Goal: Task Accomplishment & Management: Complete application form

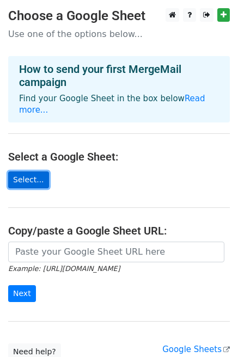
click at [27, 172] on link "Select..." at bounding box center [28, 179] width 41 height 17
click at [29, 171] on link "Select..." at bounding box center [28, 179] width 41 height 17
click at [34, 171] on link "Select..." at bounding box center [28, 179] width 41 height 17
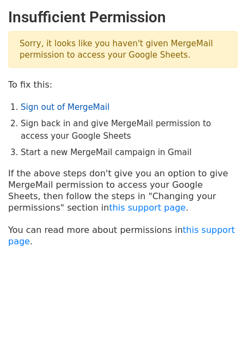
click at [78, 108] on link "Sign out of MergeMail" at bounding box center [65, 107] width 89 height 10
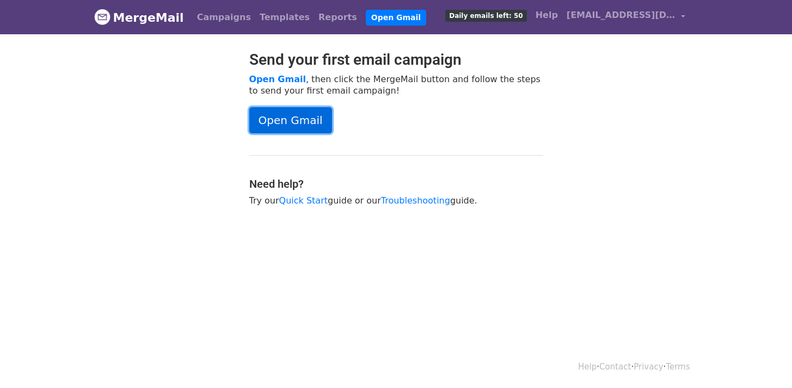
click at [288, 113] on link "Open Gmail" at bounding box center [290, 120] width 83 height 26
click at [260, 19] on link "Templates" at bounding box center [284, 18] width 59 height 22
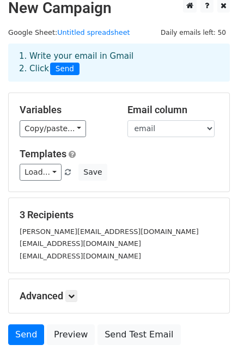
scroll to position [15, 0]
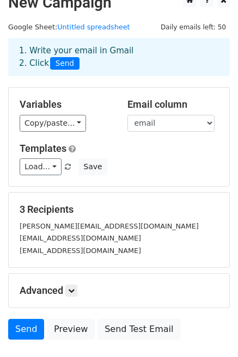
click at [104, 57] on div "1. Write your email in Gmail 2. Click Send" at bounding box center [119, 57] width 216 height 25
click at [69, 63] on span "Send" at bounding box center [64, 63] width 29 height 13
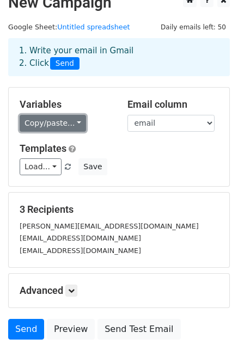
click at [72, 128] on link "Copy/paste..." at bounding box center [53, 123] width 66 height 17
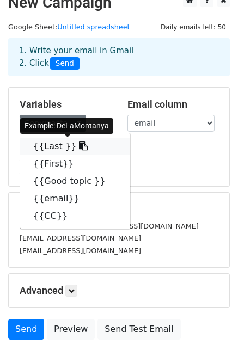
click at [83, 149] on link "{{Last }}" at bounding box center [75, 146] width 110 height 17
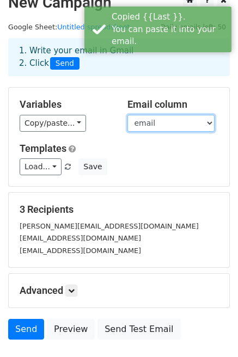
click at [193, 125] on select "Last First Good topic email CC" at bounding box center [170, 123] width 87 height 17
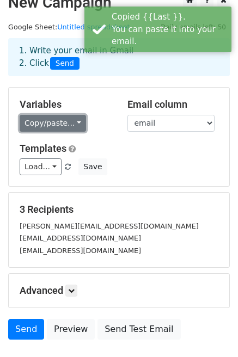
click at [75, 122] on link "Copy/paste..." at bounding box center [53, 123] width 66 height 17
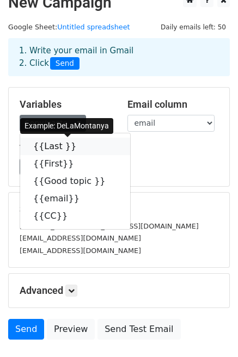
click at [79, 145] on icon at bounding box center [83, 146] width 9 height 9
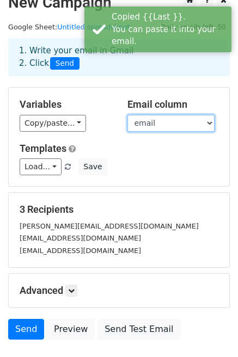
click at [165, 125] on select "Last First Good topic email CC" at bounding box center [170, 123] width 87 height 17
click at [127, 115] on select "Last First Good topic email CC" at bounding box center [170, 123] width 87 height 17
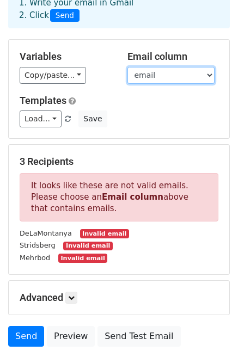
scroll to position [0, 0]
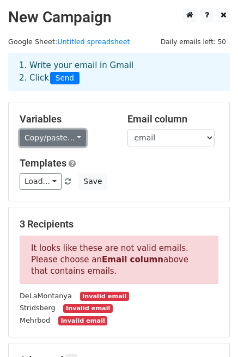
click at [76, 138] on link "Copy/paste..." at bounding box center [53, 138] width 66 height 17
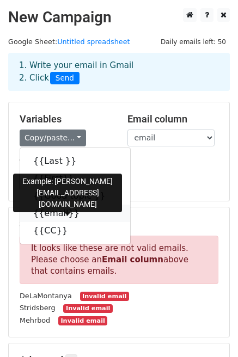
click at [61, 216] on link "{{email}}" at bounding box center [75, 213] width 110 height 17
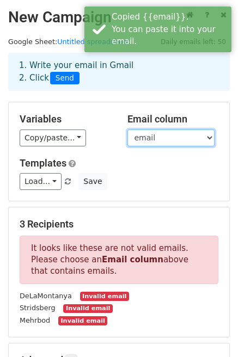
click at [187, 139] on select "Last First Good topic email CC" at bounding box center [170, 138] width 87 height 17
select select "email"
click at [127, 130] on select "Last First Good topic email CC" at bounding box center [170, 138] width 87 height 17
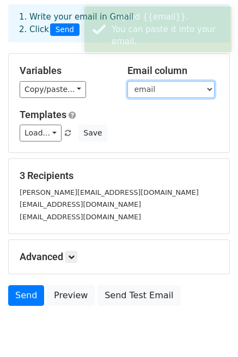
scroll to position [90, 0]
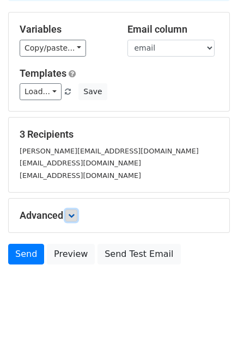
click at [73, 215] on icon at bounding box center [71, 215] width 7 height 7
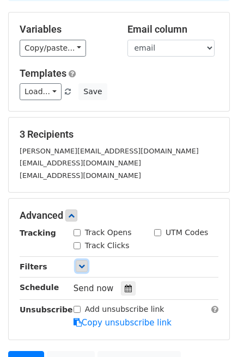
click at [82, 266] on icon at bounding box center [81, 266] width 7 height 7
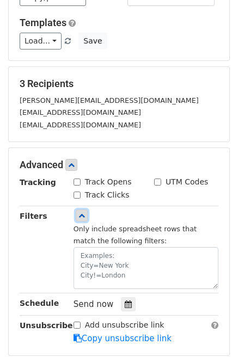
scroll to position [0, 0]
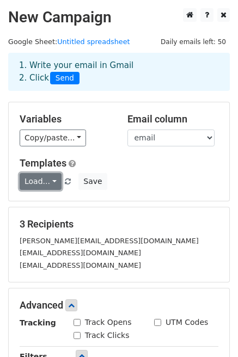
click at [50, 180] on link "Load..." at bounding box center [41, 181] width 42 height 17
click at [154, 166] on h5 "Templates" at bounding box center [119, 163] width 199 height 12
click at [47, 182] on link "Load..." at bounding box center [41, 181] width 42 height 17
click at [126, 238] on div "[PERSON_NAME][EMAIL_ADDRESS][DOMAIN_NAME]" at bounding box center [118, 241] width 215 height 13
click at [52, 181] on link "Load..." at bounding box center [41, 181] width 42 height 17
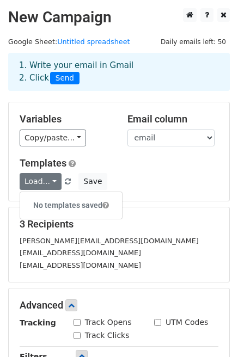
click at [157, 182] on div "Load... No templates saved Save" at bounding box center [118, 181] width 215 height 17
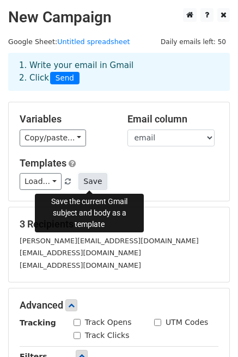
click at [86, 183] on button "Save" at bounding box center [92, 181] width 28 height 17
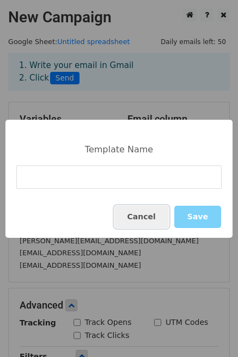
click at [153, 217] on button "Cancel" at bounding box center [141, 217] width 54 height 22
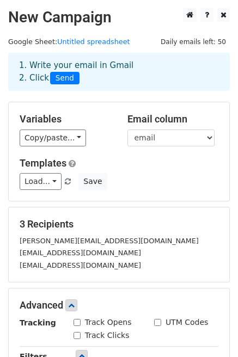
click at [188, 214] on div "3 Recipients rachel_hafez@yahoo.com elena038181@gmail.com anahidnazeri@yahoo.com" at bounding box center [119, 244] width 220 height 75
click at [148, 219] on h5 "3 Recipients" at bounding box center [119, 224] width 199 height 12
click at [155, 285] on form "Variables Copy/paste... {{Last }} {{First}} {{Good topic }} {{email}} {{CC}} Em…" at bounding box center [119, 318] width 222 height 432
click at [221, 20] on link at bounding box center [223, 15] width 13 height 14
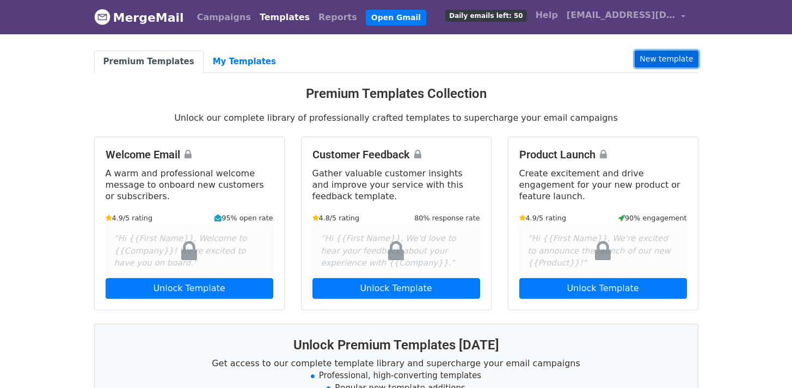
click at [661, 62] on link "New template" at bounding box center [666, 59] width 63 height 17
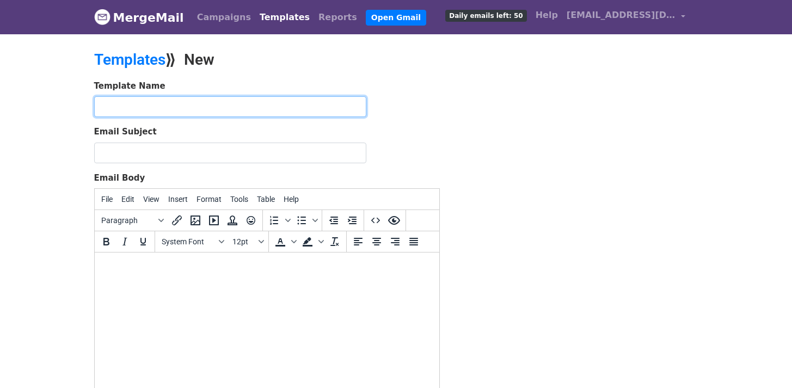
click at [175, 106] on input "text" at bounding box center [230, 106] width 272 height 21
type input "Improvement"
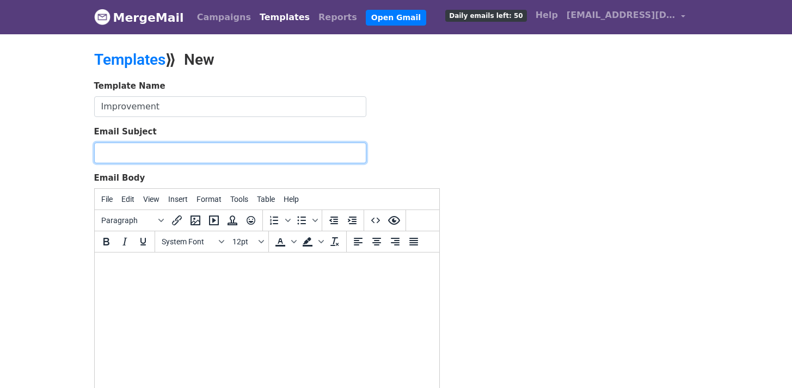
click at [145, 149] on input "Email Subject" at bounding box center [230, 153] width 272 height 21
type input "Improvement"
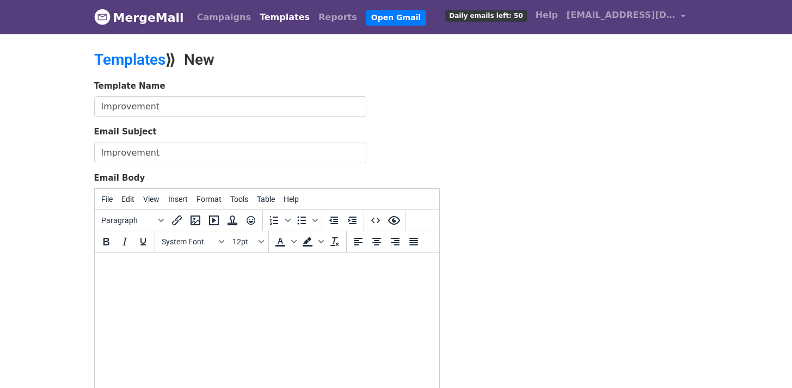
click at [167, 274] on html at bounding box center [266, 267] width 345 height 29
click at [134, 280] on html at bounding box center [266, 267] width 345 height 29
paste body "To enrich screen reader interactions, please activate Accessibility in Grammarl…"
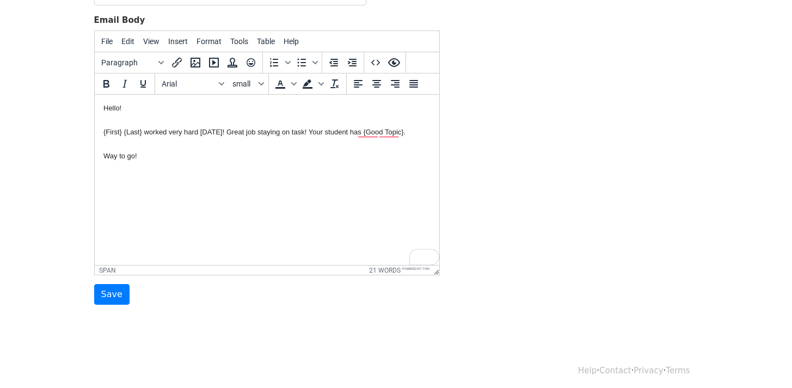
scroll to position [162, 0]
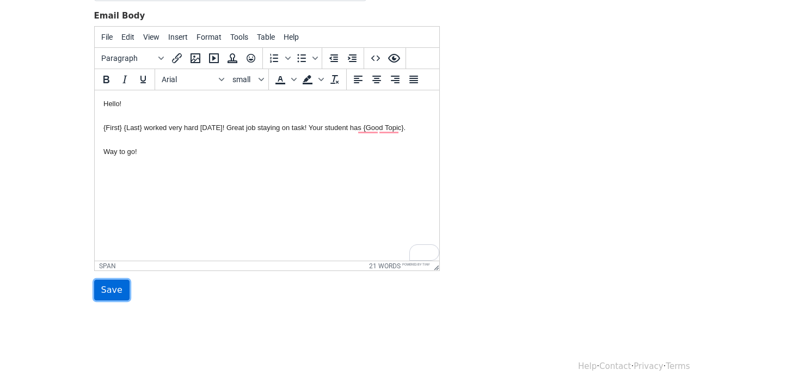
click at [116, 290] on input "Save" at bounding box center [111, 290] width 35 height 21
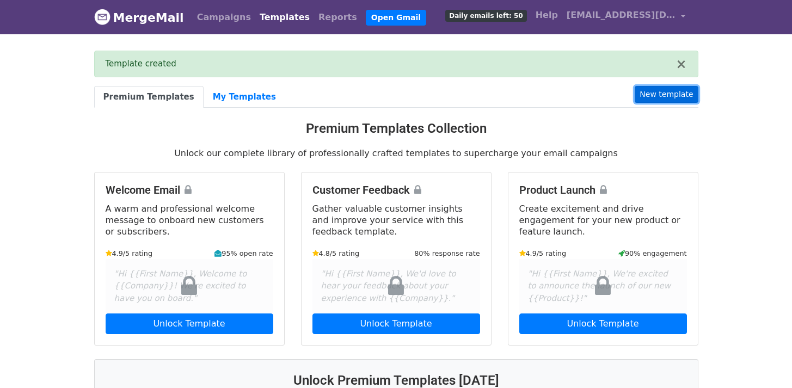
click at [686, 93] on link "New template" at bounding box center [666, 94] width 63 height 17
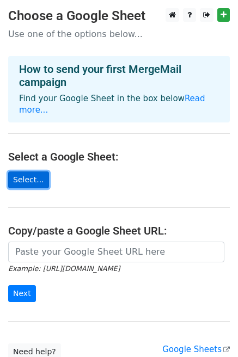
click at [35, 171] on link "Select..." at bounding box center [28, 179] width 41 height 17
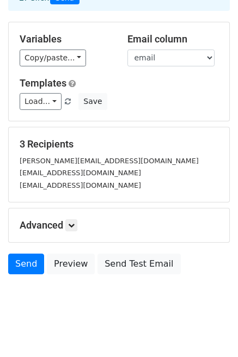
scroll to position [90, 0]
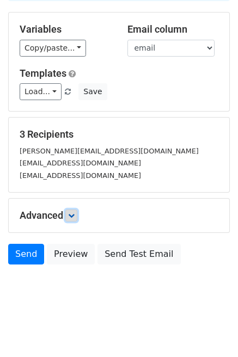
click at [73, 214] on icon at bounding box center [71, 215] width 7 height 7
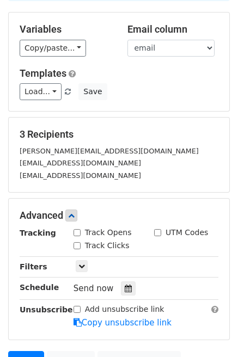
click at [78, 232] on input "Track Opens" at bounding box center [76, 232] width 7 height 7
checkbox input "true"
click at [82, 265] on icon at bounding box center [81, 266] width 7 height 7
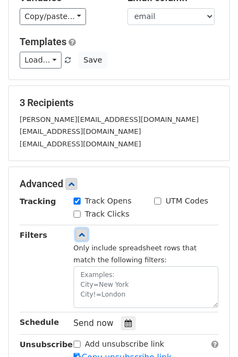
scroll to position [122, 0]
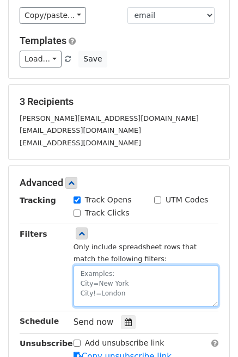
click at [154, 279] on textarea at bounding box center [145, 286] width 145 height 42
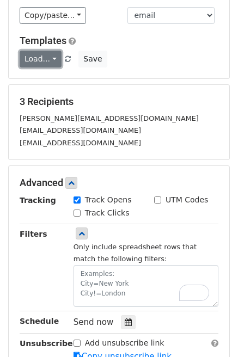
click at [53, 61] on link "Load..." at bounding box center [41, 59] width 42 height 17
click at [70, 86] on link "Improvement" at bounding box center [63, 82] width 86 height 17
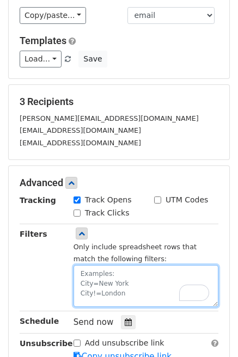
click at [132, 278] on textarea "To enrich screen reader interactions, please activate Accessibility in Grammarl…" at bounding box center [145, 286] width 145 height 42
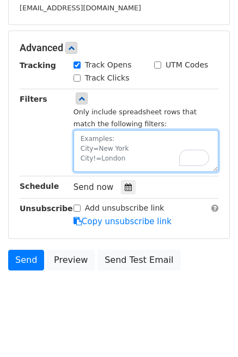
scroll to position [263, 0]
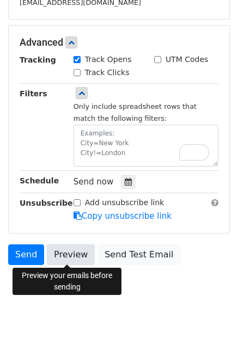
click at [74, 253] on link "Preview" at bounding box center [71, 254] width 48 height 21
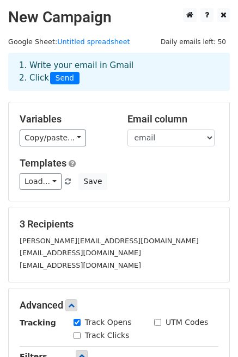
scroll to position [0, 0]
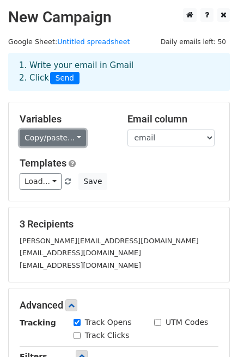
click at [75, 139] on link "Copy/paste..." at bounding box center [53, 138] width 66 height 17
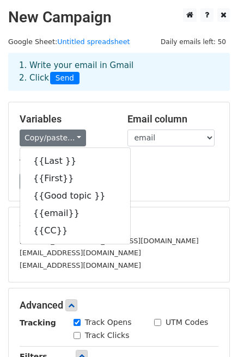
click at [180, 180] on div "Load... Improvement Save" at bounding box center [118, 181] width 215 height 17
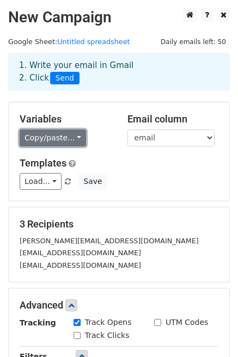
click at [72, 141] on link "Copy/paste..." at bounding box center [53, 138] width 66 height 17
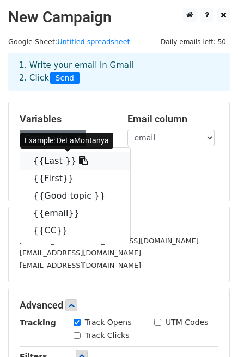
click at [79, 162] on icon at bounding box center [83, 160] width 9 height 9
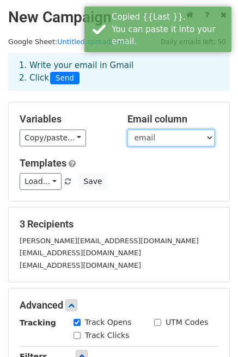
click at [177, 140] on select "Last First Good topic email CC" at bounding box center [170, 138] width 87 height 17
click at [127, 130] on select "Last First Good topic email CC" at bounding box center [170, 138] width 87 height 17
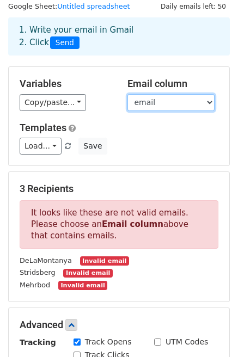
scroll to position [36, 0]
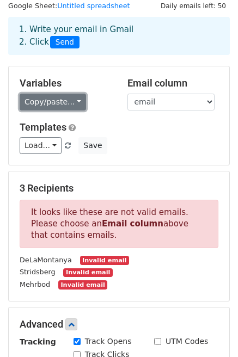
click at [71, 101] on link "Copy/paste..." at bounding box center [53, 102] width 66 height 17
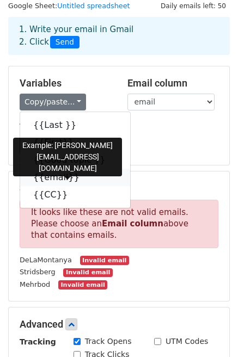
click at [82, 180] on icon at bounding box center [86, 177] width 9 height 9
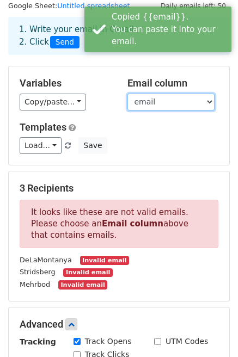
click at [183, 103] on select "Last First Good topic email CC" at bounding box center [170, 102] width 87 height 17
select select "email"
click at [127, 94] on select "Last First Good topic email CC" at bounding box center [170, 102] width 87 height 17
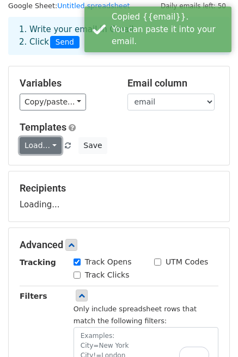
click at [45, 146] on link "Load..." at bounding box center [41, 145] width 42 height 17
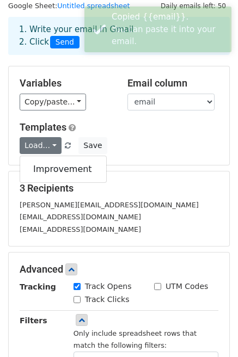
click at [191, 134] on div "Templates Load... Improvement Save" at bounding box center [118, 137] width 215 height 33
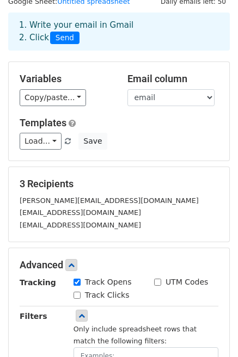
scroll to position [0, 0]
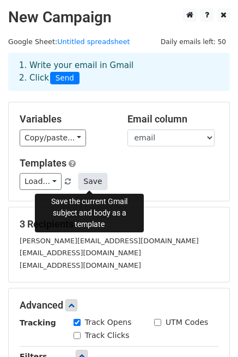
click at [89, 183] on button "Save" at bounding box center [92, 181] width 28 height 17
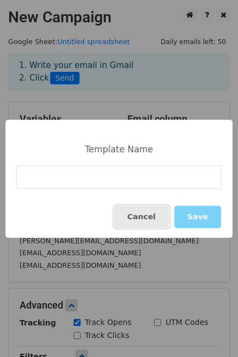
drag, startPoint x: 157, startPoint y: 222, endPoint x: 175, endPoint y: 210, distance: 20.8
click at [157, 222] on button "Cancel" at bounding box center [141, 217] width 54 height 22
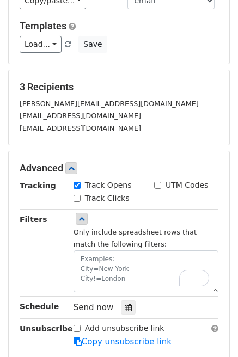
scroll to position [141, 0]
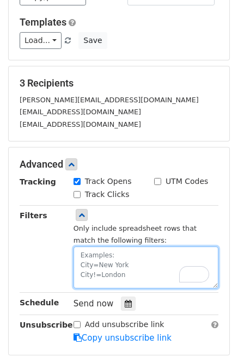
click at [120, 258] on textarea "To enrich screen reader interactions, please activate Accessibility in Grammarl…" at bounding box center [145, 268] width 145 height 42
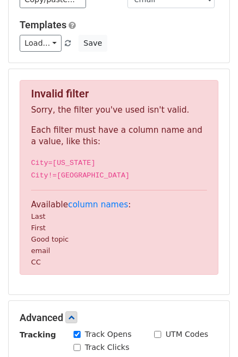
scroll to position [266, 0]
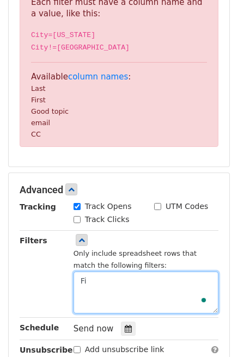
type textarea "F"
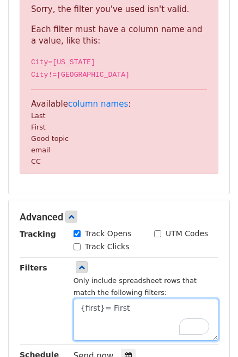
scroll to position [240, 0]
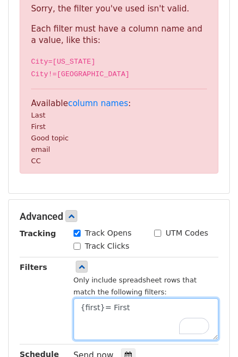
drag, startPoint x: 105, startPoint y: 308, endPoint x: 76, endPoint y: 305, distance: 28.9
click at [77, 305] on textarea "{first}= First" at bounding box center [145, 319] width 145 height 42
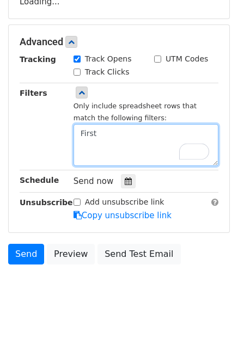
scroll to position [238, 0]
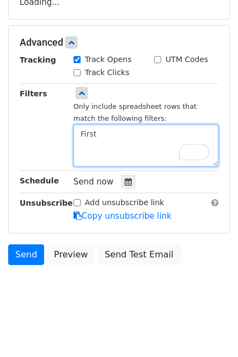
click at [107, 134] on form "Variables Copy/paste... {{Last }} {{First}} {{Good topic }} {{email}} {{CC}} Em…" at bounding box center [119, 66] width 222 height 407
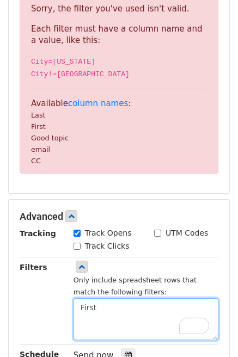
click at [100, 304] on textarea "First" at bounding box center [145, 319] width 145 height 42
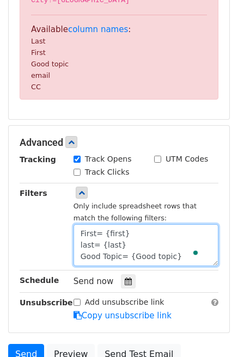
scroll to position [312, 0]
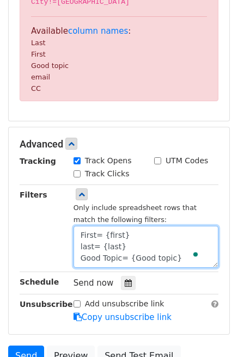
click at [119, 257] on textarea "First= {first} last= {last} Good Topic= {Good topic}" at bounding box center [145, 247] width 145 height 42
click at [176, 260] on textarea "First= {first} last= {last} Good Topic= {Good topic}" at bounding box center [145, 247] width 145 height 42
click at [177, 258] on textarea "First= {first} last= {last} Good Topic= {Good topic}" at bounding box center [145, 247] width 145 height 42
drag, startPoint x: 177, startPoint y: 257, endPoint x: 117, endPoint y: 260, distance: 59.9
click at [83, 258] on textarea "First= {first} last= {last} Good Topic= {Good topic}" at bounding box center [145, 247] width 145 height 42
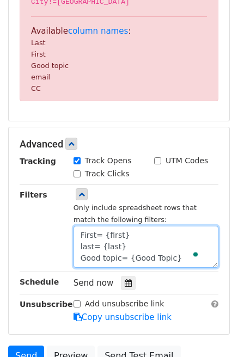
scroll to position [238, 0]
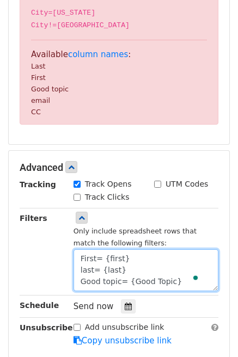
type textarea "First= {first} last= {last} Good topic= {Good Topic}"
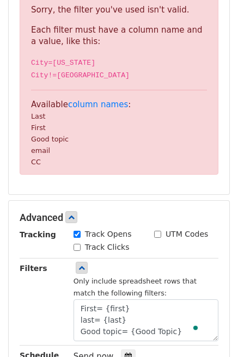
drag, startPoint x: 158, startPoint y: 286, endPoint x: 161, endPoint y: 292, distance: 6.8
click at [158, 286] on body "New Campaign Daily emails left: 50 Google Sheet: Untitled spreadsheet 1. Write …" at bounding box center [119, 129] width 238 height 719
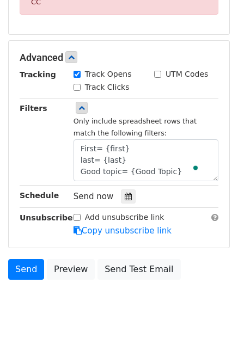
scroll to position [413, 0]
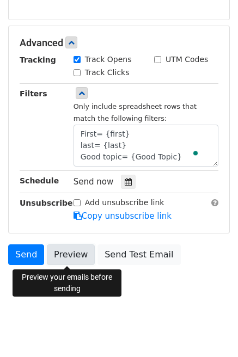
click at [69, 257] on link "Preview" at bounding box center [71, 254] width 48 height 21
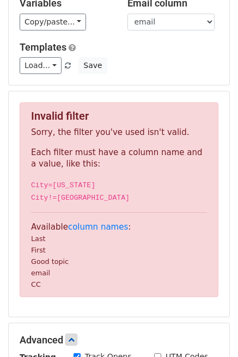
scroll to position [0, 0]
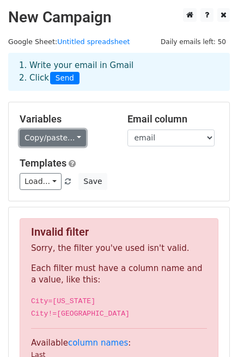
click at [71, 140] on link "Copy/paste..." at bounding box center [53, 138] width 66 height 17
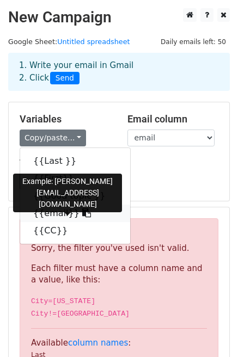
click at [66, 212] on link "{{email}}" at bounding box center [75, 213] width 110 height 17
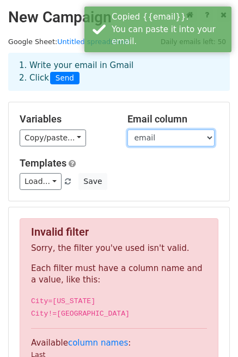
click at [196, 137] on select "Last First Good topic email CC" at bounding box center [170, 138] width 87 height 17
click at [127, 130] on select "Last First Good topic email CC" at bounding box center [170, 138] width 87 height 17
click at [196, 173] on div "Load... Improvement Save" at bounding box center [118, 181] width 215 height 17
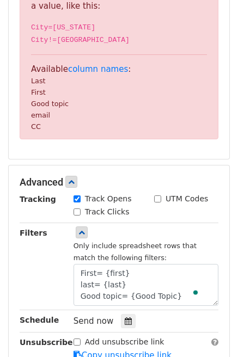
scroll to position [11, 0]
click at [168, 315] on div "Send now" at bounding box center [137, 321] width 128 height 15
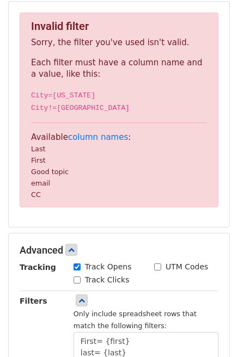
scroll to position [0, 0]
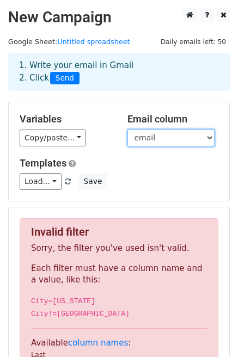
click at [183, 142] on select "Last First Good topic email CC" at bounding box center [170, 138] width 87 height 17
click at [127, 130] on select "Last First Good topic email CC" at bounding box center [170, 138] width 87 height 17
click at [200, 134] on select "Last First Good topic email CC" at bounding box center [170, 138] width 87 height 17
select select "email"
click at [127, 130] on select "Last First Good topic email CC" at bounding box center [170, 138] width 87 height 17
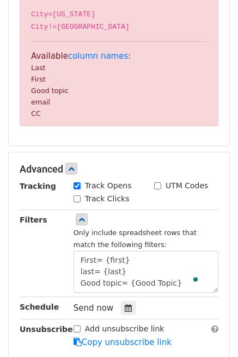
scroll to position [291, 0]
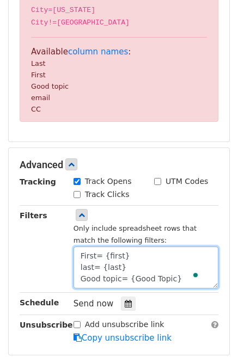
click at [156, 269] on textarea "First= {first} last= {last} Good topic= {Good Topic}" at bounding box center [145, 268] width 145 height 42
click at [176, 267] on textarea "First= {first} last= {last} Good topic= {Good Topic}" at bounding box center [145, 268] width 145 height 42
drag, startPoint x: 177, startPoint y: 268, endPoint x: 78, endPoint y: 269, distance: 98.5
click at [78, 269] on textarea "First= {first} last= {last} Good topic= {Good Topic}" at bounding box center [145, 268] width 145 height 42
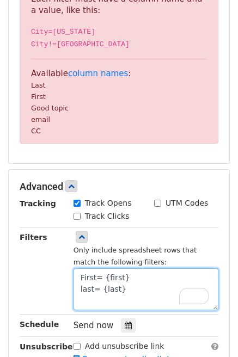
scroll to position [298, 0]
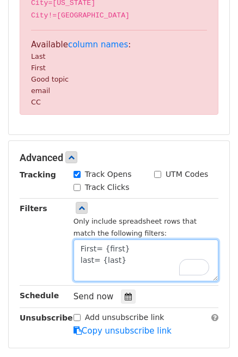
click at [103, 249] on textarea "First= {first} last= {last}" at bounding box center [145, 261] width 145 height 42
click at [100, 261] on textarea "First={first} last= {last}" at bounding box center [145, 261] width 145 height 42
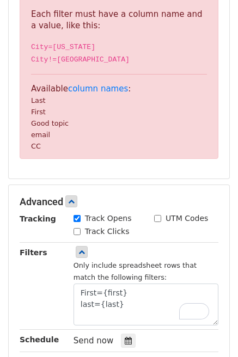
scroll to position [254, 0]
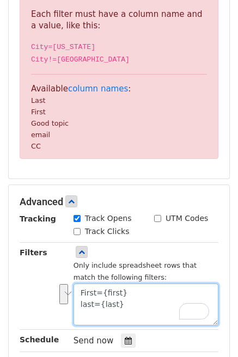
drag, startPoint x: 123, startPoint y: 304, endPoint x: 130, endPoint y: 303, distance: 7.1
click at [81, 298] on textarea "First={first} last={last}" at bounding box center [145, 305] width 145 height 42
drag, startPoint x: 125, startPoint y: 300, endPoint x: 116, endPoint y: 304, distance: 9.0
click at [125, 300] on textarea "First={first} last={last}" at bounding box center [145, 305] width 145 height 42
drag, startPoint x: 79, startPoint y: 302, endPoint x: 168, endPoint y: 304, distance: 88.8
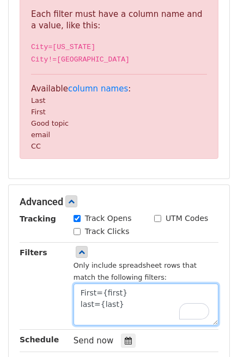
click at [79, 302] on textarea "First={first} last={last}" at bounding box center [145, 305] width 145 height 42
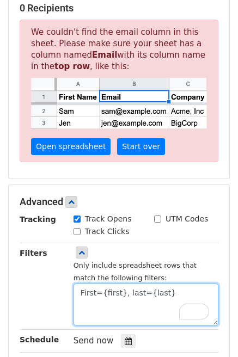
scroll to position [200, 0]
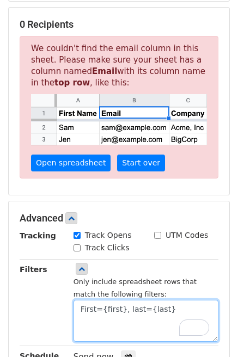
type textarea "First={first}, last={last}"
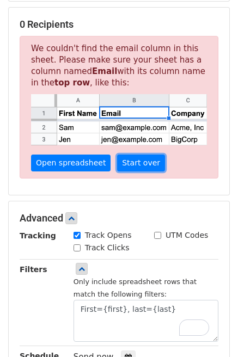
drag, startPoint x: 139, startPoint y: 167, endPoint x: 148, endPoint y: 178, distance: 14.0
click at [139, 166] on link "Start over" at bounding box center [141, 163] width 48 height 17
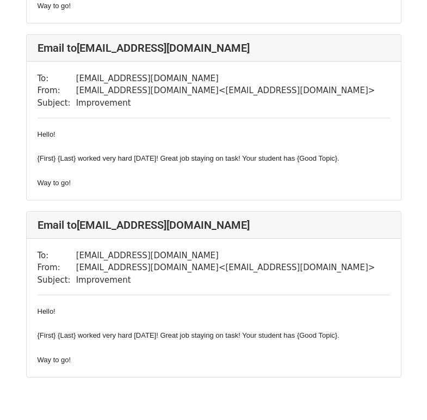
scroll to position [277, 0]
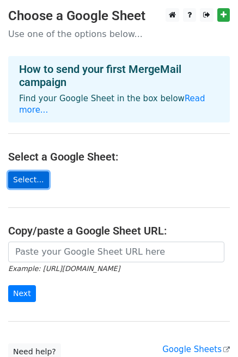
click at [33, 171] on link "Select..." at bounding box center [28, 179] width 41 height 17
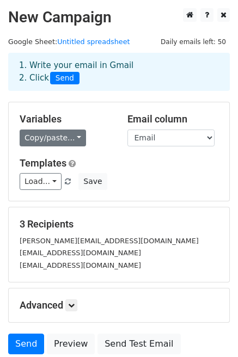
click at [73, 137] on link "Copy/paste..." at bounding box center [53, 138] width 66 height 17
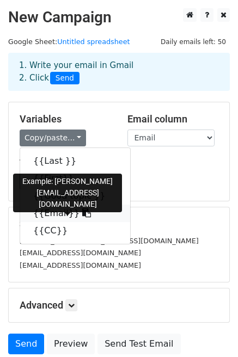
click at [78, 215] on link "{{Email}}" at bounding box center [75, 213] width 110 height 17
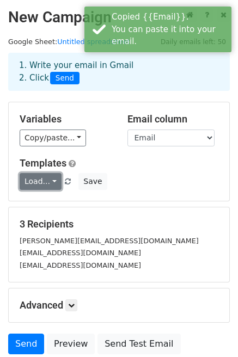
click at [50, 182] on link "Load..." at bounding box center [41, 181] width 42 height 17
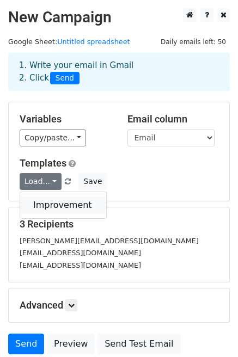
click at [78, 204] on link "Improvement" at bounding box center [63, 205] width 86 height 17
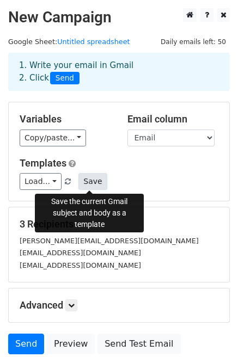
click at [99, 182] on button "Save" at bounding box center [92, 181] width 28 height 17
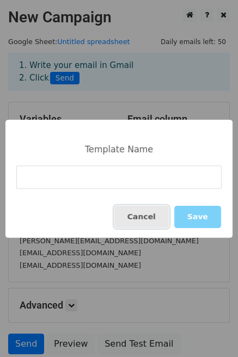
click at [156, 216] on button "Cancel" at bounding box center [141, 217] width 54 height 22
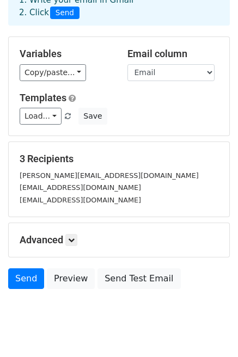
scroll to position [67, 0]
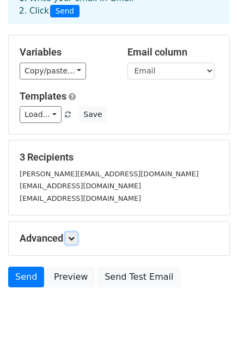
drag, startPoint x: 75, startPoint y: 241, endPoint x: 116, endPoint y: 239, distance: 41.4
click at [75, 241] on icon at bounding box center [71, 238] width 7 height 7
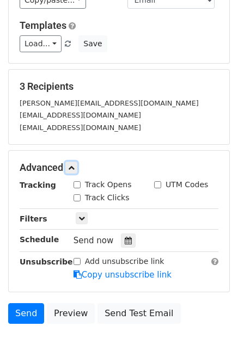
scroll to position [138, 0]
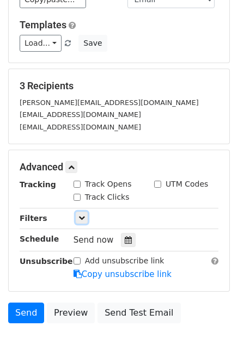
drag, startPoint x: 84, startPoint y: 218, endPoint x: 142, endPoint y: 217, distance: 57.7
click at [84, 218] on icon at bounding box center [81, 217] width 7 height 7
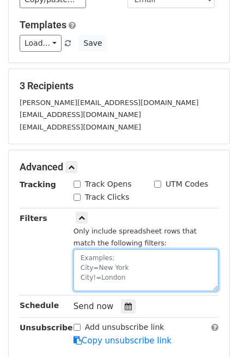
click at [115, 254] on textarea at bounding box center [145, 270] width 145 height 42
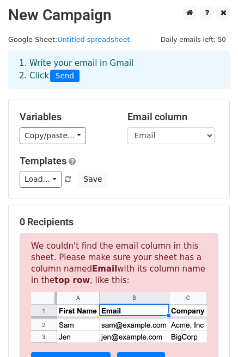
scroll to position [0, 0]
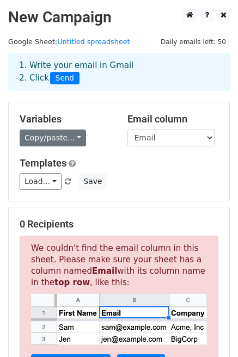
type textarea "First={First}, Last={last}, Good topic={Good Topic}"
click at [69, 134] on link "Copy/paste..." at bounding box center [53, 138] width 66 height 17
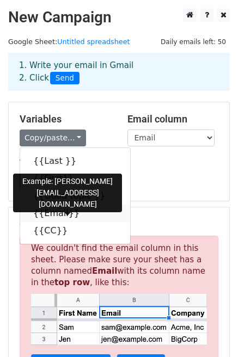
click at [67, 212] on link "{{Email}}" at bounding box center [75, 213] width 110 height 17
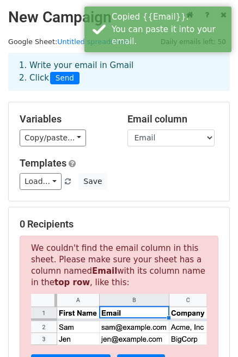
click at [162, 173] on div "Templates Load... Improvement Save" at bounding box center [118, 173] width 215 height 33
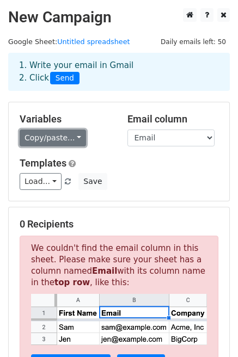
click at [60, 135] on link "Copy/paste..." at bounding box center [53, 138] width 66 height 17
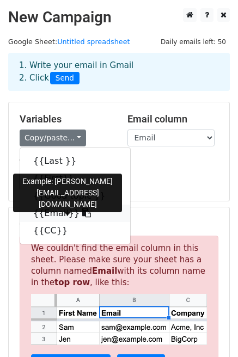
click at [82, 217] on icon at bounding box center [86, 212] width 9 height 9
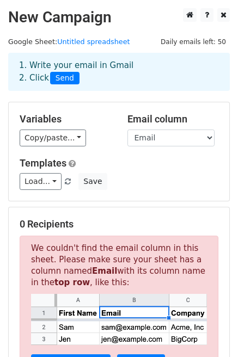
click at [66, 80] on span "Send" at bounding box center [64, 78] width 29 height 13
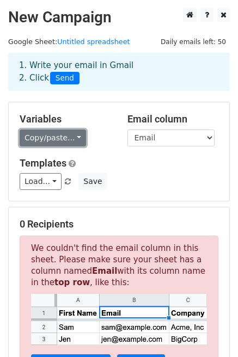
click at [74, 136] on link "Copy/paste..." at bounding box center [53, 138] width 66 height 17
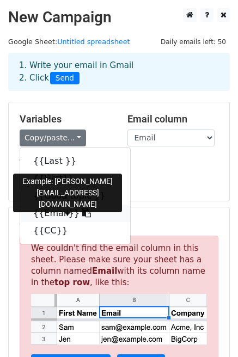
click at [55, 212] on link "{{Email}}" at bounding box center [75, 213] width 110 height 17
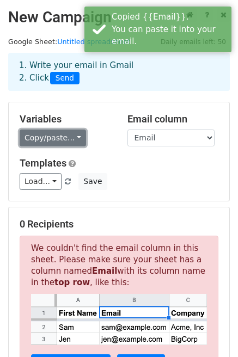
click at [76, 138] on link "Copy/paste..." at bounding box center [53, 138] width 66 height 17
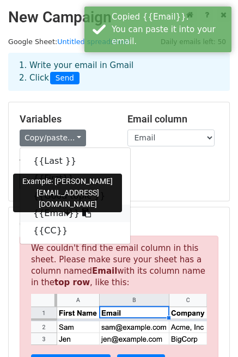
click at [82, 212] on icon at bounding box center [86, 212] width 9 height 9
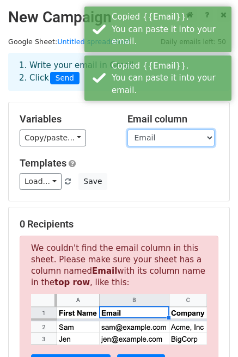
click at [169, 137] on select "Last First Good topic Email CC" at bounding box center [170, 138] width 87 height 17
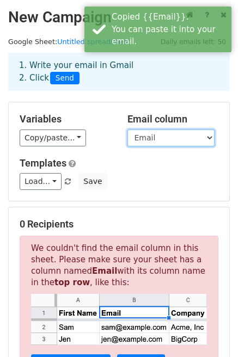
click at [127, 130] on select "Last First Good topic Email CC" at bounding box center [170, 138] width 87 height 17
click at [173, 137] on select "Last First Good topic Email CC" at bounding box center [170, 138] width 87 height 17
select select "CC"
click at [127, 130] on select "Last First Good topic Email CC" at bounding box center [170, 138] width 87 height 17
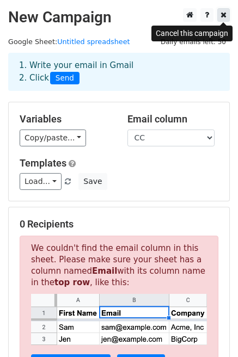
click at [223, 15] on icon at bounding box center [223, 15] width 6 height 8
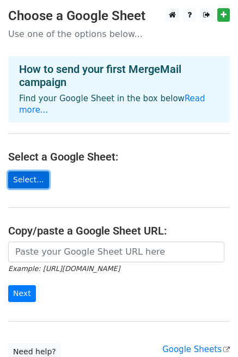
click at [34, 171] on link "Select..." at bounding box center [28, 179] width 41 height 17
click at [37, 171] on link "Select..." at bounding box center [28, 179] width 41 height 17
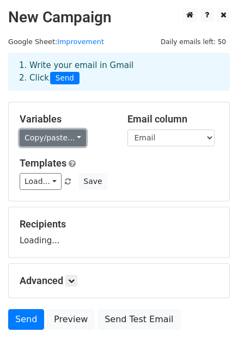
click at [76, 140] on link "Copy/paste..." at bounding box center [53, 138] width 66 height 17
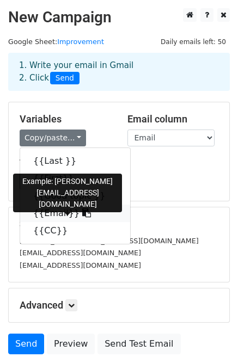
click at [66, 214] on link "{{Email}}" at bounding box center [75, 213] width 110 height 17
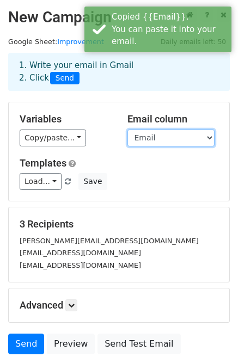
click at [202, 137] on select "Last First Good topic Email CC" at bounding box center [170, 138] width 87 height 17
click at [127, 130] on select "Last First Good topic Email CC" at bounding box center [170, 138] width 87 height 17
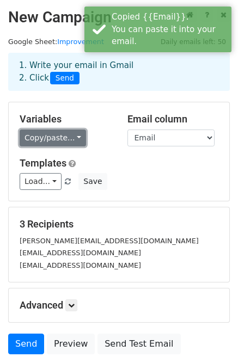
click at [75, 138] on link "Copy/paste..." at bounding box center [53, 138] width 66 height 17
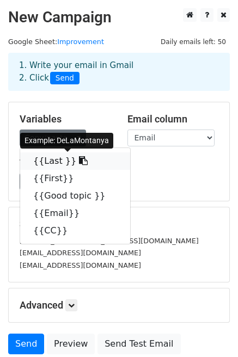
click at [57, 163] on link "{{Last }}" at bounding box center [75, 160] width 110 height 17
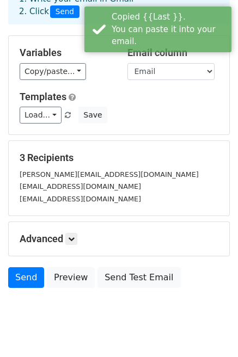
scroll to position [13, 0]
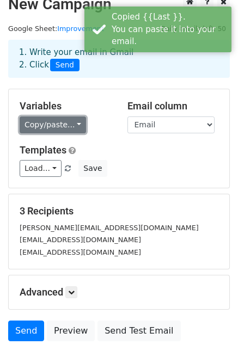
click at [73, 124] on link "Copy/paste..." at bounding box center [53, 124] width 66 height 17
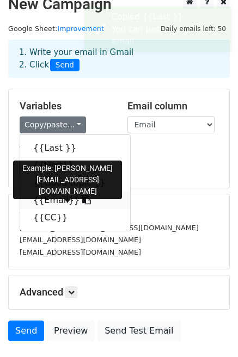
drag, startPoint x: 59, startPoint y: 203, endPoint x: 144, endPoint y: 189, distance: 86.1
click at [59, 203] on link "{{Email}}" at bounding box center [75, 200] width 110 height 17
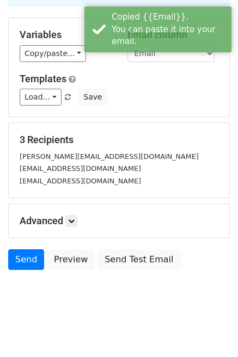
scroll to position [90, 0]
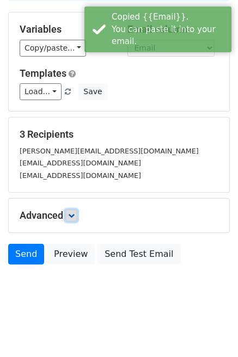
drag, startPoint x: 74, startPoint y: 212, endPoint x: 170, endPoint y: 184, distance: 99.9
click at [74, 212] on icon at bounding box center [71, 215] width 7 height 7
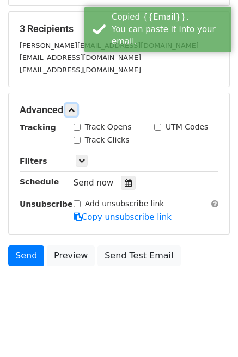
scroll to position [197, 0]
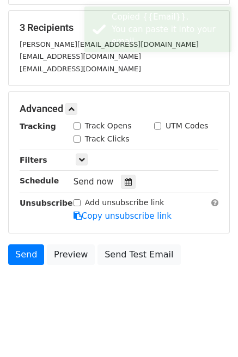
click at [77, 124] on input "Track Opens" at bounding box center [76, 125] width 7 height 7
checkbox input "true"
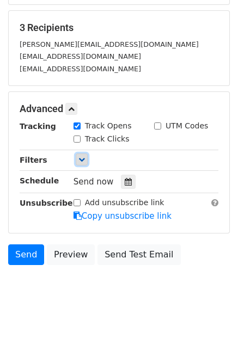
click at [82, 160] on icon at bounding box center [81, 159] width 7 height 7
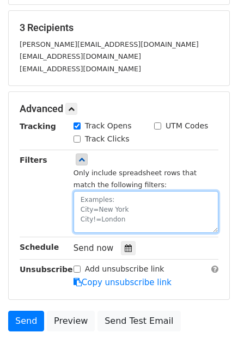
click at [105, 201] on textarea at bounding box center [145, 212] width 145 height 42
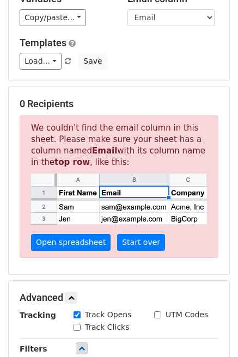
scroll to position [120, 0]
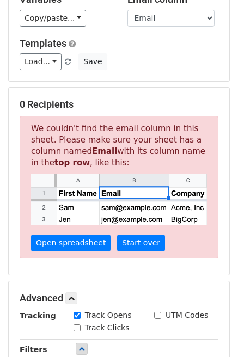
type textarea "First={First}, Last={last},Good"
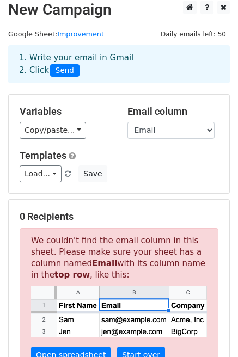
scroll to position [0, 0]
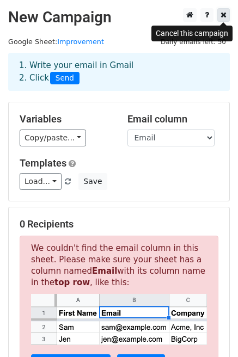
click at [225, 13] on icon at bounding box center [223, 15] width 6 height 8
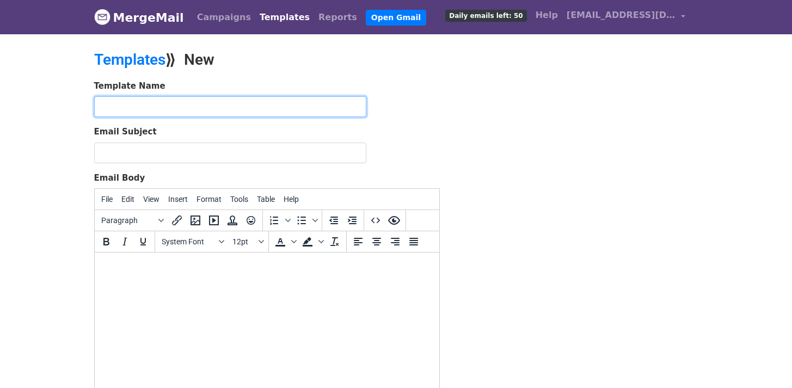
click at [212, 107] on input "text" at bounding box center [230, 106] width 272 height 21
type input "Improve"
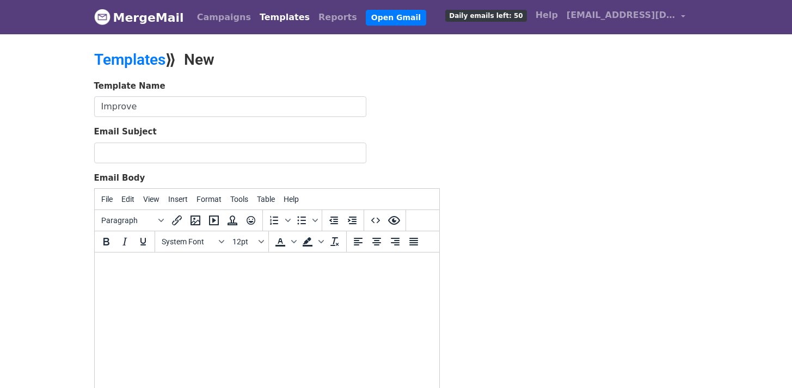
click at [195, 282] on html at bounding box center [266, 267] width 345 height 29
click at [155, 272] on body "To enrich screen reader interactions, please activate Accessibility in Grammarl…" at bounding box center [266, 267] width 327 height 12
click at [129, 271] on body "To enrich screen reader interactions, please activate Accessibility in Grammarl…" at bounding box center [266, 267] width 327 height 12
paste body "To enrich screen reader interactions, please activate Accessibility in Grammarl…"
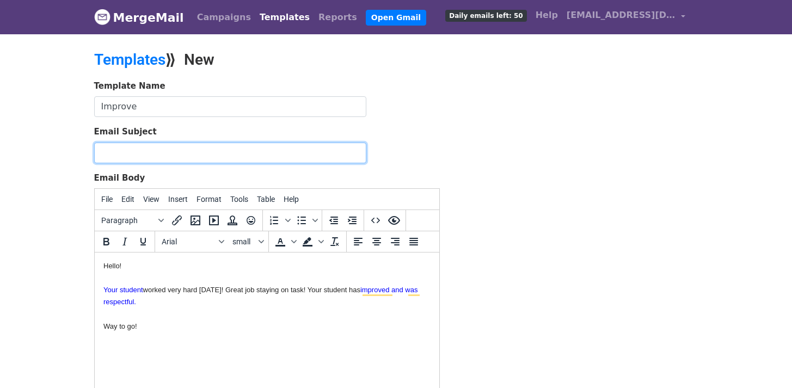
click at [136, 149] on input "Email Subject" at bounding box center [230, 153] width 272 height 21
type input "Improvement"
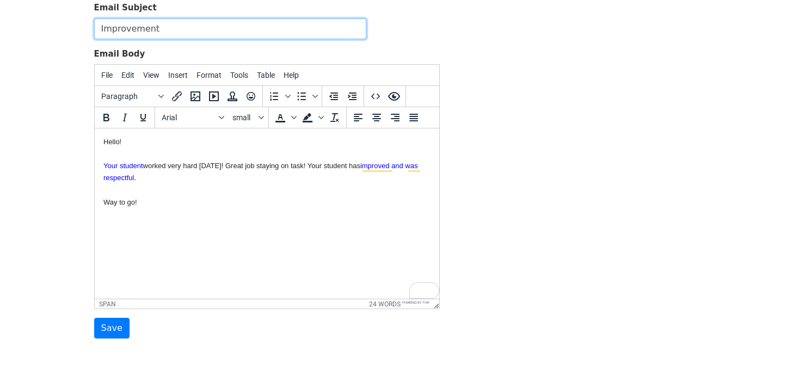
scroll to position [162, 0]
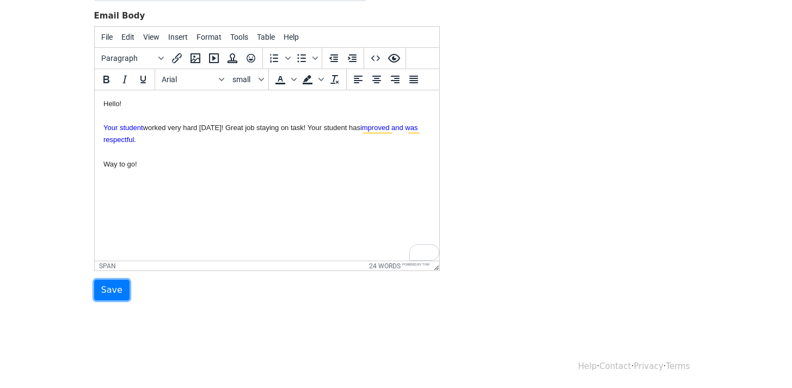
drag, startPoint x: 113, startPoint y: 289, endPoint x: 151, endPoint y: 281, distance: 38.3
click at [113, 288] on input "Save" at bounding box center [111, 290] width 35 height 21
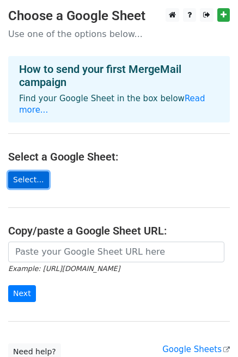
click at [33, 171] on link "Select..." at bounding box center [28, 179] width 41 height 17
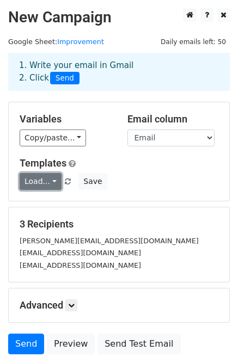
click at [50, 178] on link "Load..." at bounding box center [41, 181] width 42 height 17
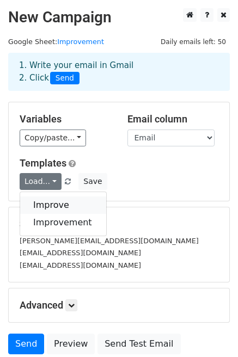
drag, startPoint x: 62, startPoint y: 205, endPoint x: 67, endPoint y: 204, distance: 5.7
click at [62, 205] on link "Improve" at bounding box center [63, 205] width 86 height 17
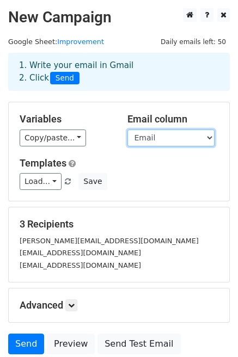
click at [173, 140] on select "Last First Good topic Email CC" at bounding box center [170, 138] width 87 height 17
click at [127, 130] on select "Last First Good topic Email CC" at bounding box center [170, 138] width 87 height 17
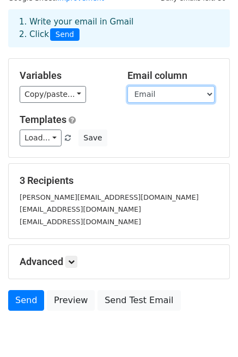
scroll to position [90, 0]
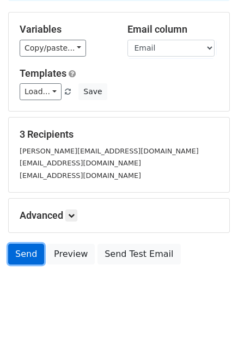
click at [33, 256] on link "Send" at bounding box center [26, 254] width 36 height 21
